Goal: Task Accomplishment & Management: Use online tool/utility

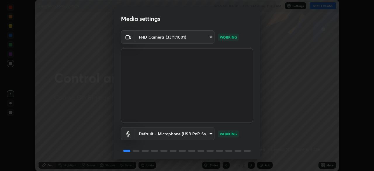
scroll to position [21, 0]
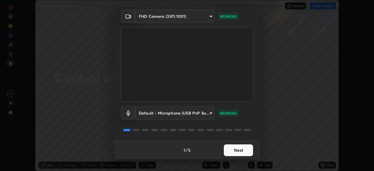
click at [229, 150] on button "Next" at bounding box center [238, 150] width 29 height 12
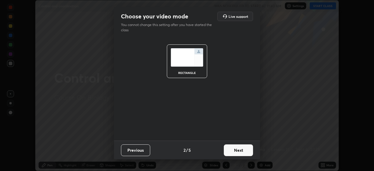
click at [230, 151] on button "Next" at bounding box center [238, 150] width 29 height 12
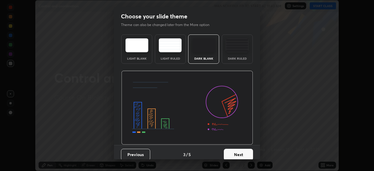
click at [230, 151] on button "Next" at bounding box center [238, 155] width 29 height 12
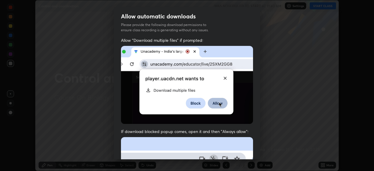
click at [124, 97] on img at bounding box center [187, 85] width 132 height 78
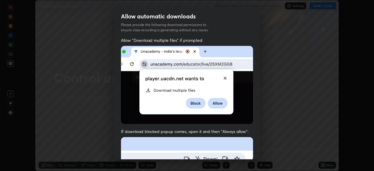
click at [250, 120] on img at bounding box center [187, 85] width 132 height 78
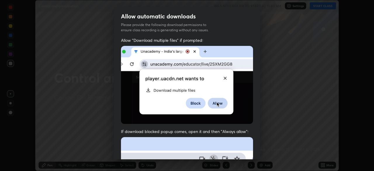
click at [224, 77] on img at bounding box center [187, 85] width 132 height 78
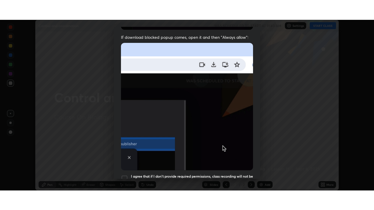
scroll to position [140, 0]
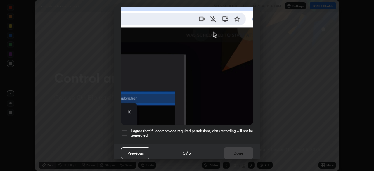
click at [148, 128] on h5 "I agree that if I don't provide required permissions, class recording will not …" at bounding box center [192, 132] width 122 height 9
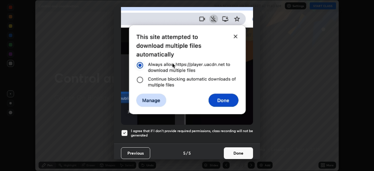
click at [237, 151] on button "Done" at bounding box center [238, 153] width 29 height 12
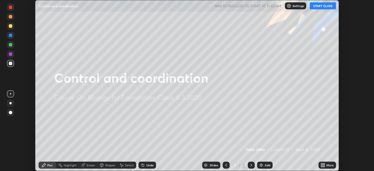
click at [317, 8] on button "START CLASS" at bounding box center [322, 5] width 26 height 7
click at [323, 164] on icon at bounding box center [323, 163] width 1 height 1
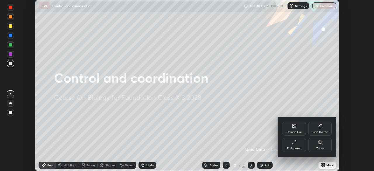
click at [295, 141] on icon at bounding box center [294, 142] width 5 height 5
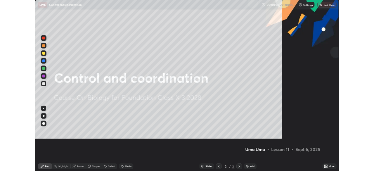
scroll to position [210, 374]
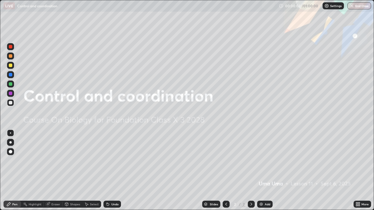
click at [261, 170] on img at bounding box center [261, 204] width 5 height 5
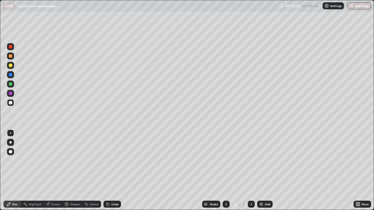
click at [11, 84] on div at bounding box center [11, 84] width 4 height 4
click at [11, 102] on div at bounding box center [11, 103] width 4 height 4
click at [262, 170] on img at bounding box center [261, 204] width 5 height 5
click at [54, 170] on div "Eraser" at bounding box center [55, 204] width 9 height 3
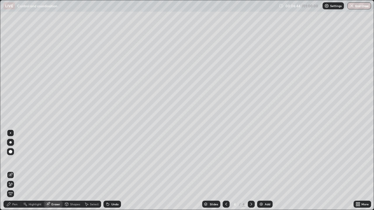
click at [17, 170] on div "Pen" at bounding box center [14, 204] width 5 height 3
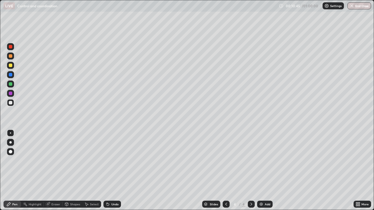
click at [259, 170] on img at bounding box center [261, 204] width 5 height 5
click at [262, 170] on img at bounding box center [261, 204] width 5 height 5
click at [10, 46] on div at bounding box center [11, 47] width 4 height 4
click at [11, 75] on div at bounding box center [11, 75] width 4 height 4
click at [10, 75] on div at bounding box center [11, 75] width 4 height 4
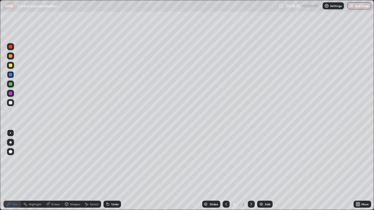
click at [11, 102] on div at bounding box center [11, 103] width 4 height 4
click at [72, 170] on div "Shapes" at bounding box center [75, 204] width 10 height 3
click at [54, 170] on div "Eraser" at bounding box center [55, 204] width 9 height 3
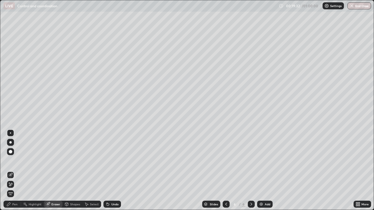
click at [15, 170] on div "Pen" at bounding box center [14, 204] width 5 height 3
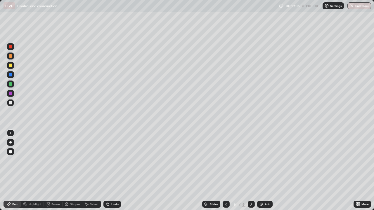
click at [15, 170] on div "Pen" at bounding box center [14, 204] width 5 height 3
click at [11, 94] on div at bounding box center [11, 94] width 4 height 4
click at [11, 104] on div at bounding box center [11, 103] width 4 height 4
click at [11, 86] on div at bounding box center [11, 84] width 4 height 4
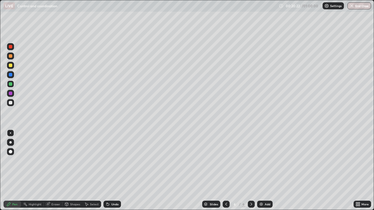
click at [11, 104] on div at bounding box center [11, 103] width 4 height 4
click at [54, 170] on div "Eraser" at bounding box center [55, 204] width 9 height 3
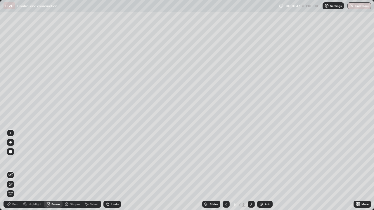
click at [17, 170] on div "Pen" at bounding box center [14, 204] width 5 height 3
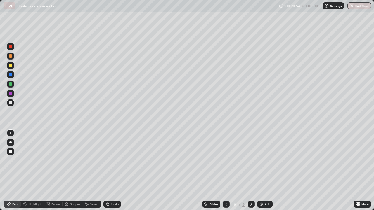
click at [11, 104] on div at bounding box center [11, 103] width 4 height 4
click at [54, 170] on div "Eraser" at bounding box center [55, 204] width 9 height 3
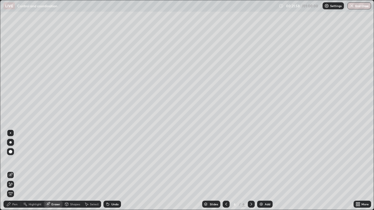
click at [13, 170] on div "Pen" at bounding box center [14, 204] width 5 height 3
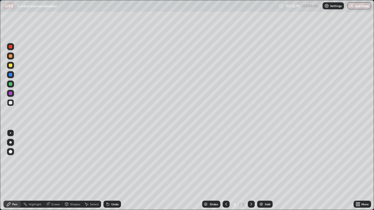
click at [54, 170] on div "Eraser" at bounding box center [55, 204] width 9 height 3
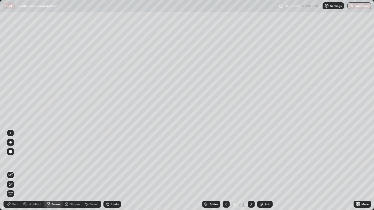
click at [16, 170] on div "Pen" at bounding box center [14, 204] width 5 height 3
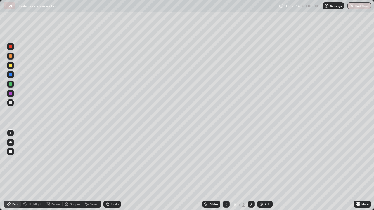
click at [12, 93] on div at bounding box center [11, 94] width 4 height 4
click at [13, 103] on div at bounding box center [10, 102] width 7 height 7
click at [11, 86] on div at bounding box center [11, 84] width 4 height 4
click at [11, 84] on div at bounding box center [11, 84] width 4 height 4
click at [317, 170] on div "Slides 6 / 6 Add" at bounding box center [237, 204] width 232 height 12
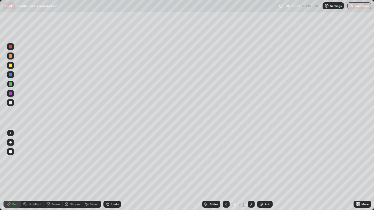
click at [264, 170] on div "Add" at bounding box center [264, 204] width 15 height 7
click at [13, 94] on div at bounding box center [10, 93] width 7 height 7
click at [11, 103] on div at bounding box center [11, 103] width 4 height 4
click at [12, 94] on div at bounding box center [11, 94] width 4 height 4
click at [12, 105] on div at bounding box center [10, 102] width 7 height 7
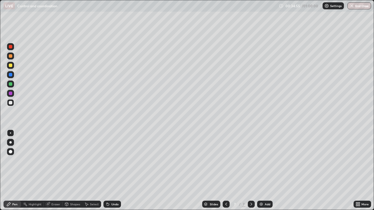
click at [51, 170] on div "Eraser" at bounding box center [53, 204] width 19 height 7
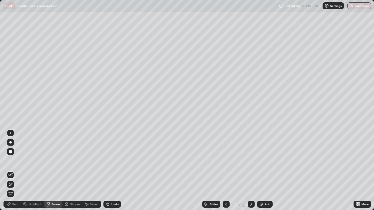
click at [14, 170] on div "Pen" at bounding box center [14, 204] width 5 height 3
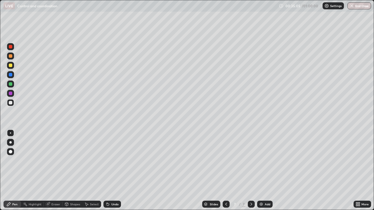
click at [13, 105] on div at bounding box center [10, 102] width 7 height 7
click at [257, 170] on div "Add" at bounding box center [264, 204] width 15 height 7
click at [13, 66] on div at bounding box center [10, 65] width 7 height 7
click at [13, 104] on div at bounding box center [10, 102] width 7 height 7
click at [10, 67] on div at bounding box center [11, 66] width 4 height 4
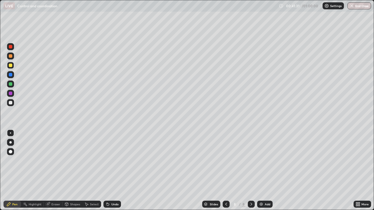
click at [11, 103] on div at bounding box center [11, 103] width 4 height 4
click at [13, 66] on div at bounding box center [10, 65] width 7 height 7
click at [11, 103] on div at bounding box center [11, 103] width 4 height 4
click at [363, 6] on button "End Class" at bounding box center [359, 5] width 24 height 7
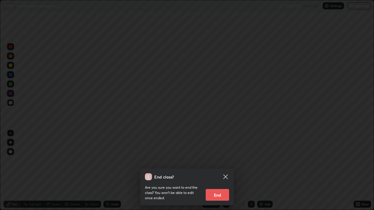
click at [224, 170] on button "End" at bounding box center [216, 195] width 23 height 12
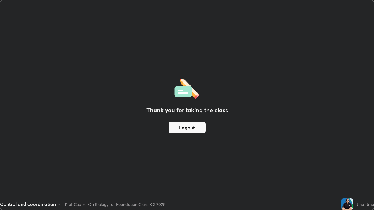
click at [189, 126] on button "Logout" at bounding box center [186, 128] width 37 height 12
click at [182, 123] on button "Logout" at bounding box center [186, 128] width 37 height 12
click at [177, 123] on button "Logout" at bounding box center [186, 128] width 37 height 12
click at [175, 128] on button "Logout" at bounding box center [186, 128] width 37 height 12
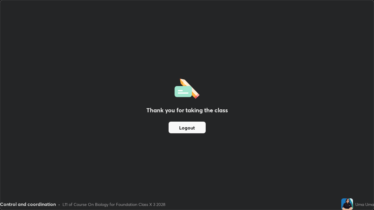
click at [174, 127] on button "Logout" at bounding box center [186, 128] width 37 height 12
click at [175, 128] on button "Logout" at bounding box center [186, 128] width 37 height 12
click at [177, 131] on button "Logout" at bounding box center [186, 128] width 37 height 12
click at [180, 127] on button "Logout" at bounding box center [186, 128] width 37 height 12
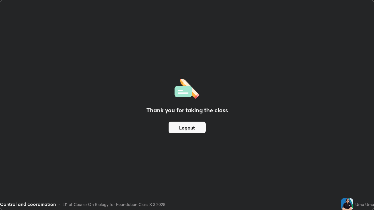
click at [184, 128] on button "Logout" at bounding box center [186, 128] width 37 height 12
click at [189, 131] on button "Logout" at bounding box center [186, 128] width 37 height 12
click at [194, 129] on button "Logout" at bounding box center [186, 128] width 37 height 12
click at [201, 127] on button "Logout" at bounding box center [186, 128] width 37 height 12
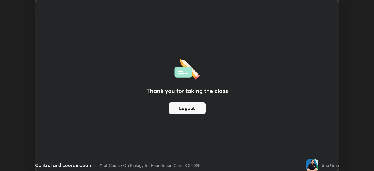
scroll to position [29016, 28814]
